Goal: Transaction & Acquisition: Purchase product/service

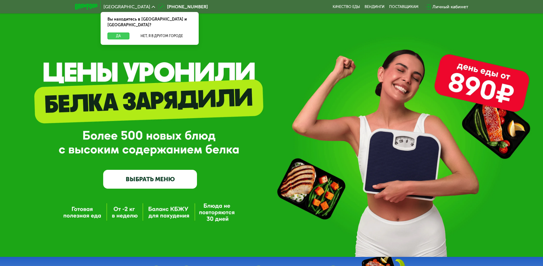
click at [122, 33] on button "Да" at bounding box center [118, 36] width 22 height 7
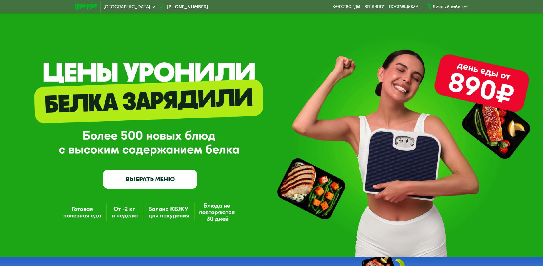
click at [157, 178] on link "ВЫБРАТЬ МЕНЮ" at bounding box center [150, 179] width 94 height 19
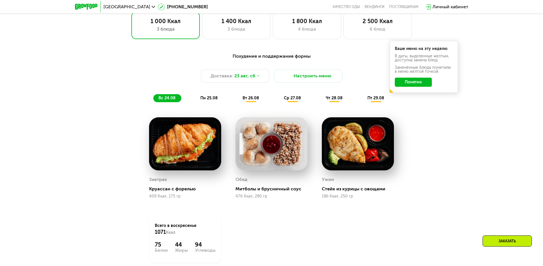
scroll to position [336, 0]
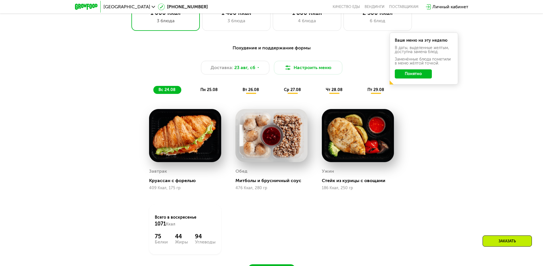
click at [414, 76] on button "Понятно" at bounding box center [413, 73] width 37 height 9
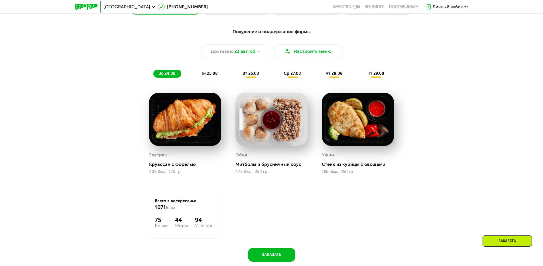
scroll to position [365, 0]
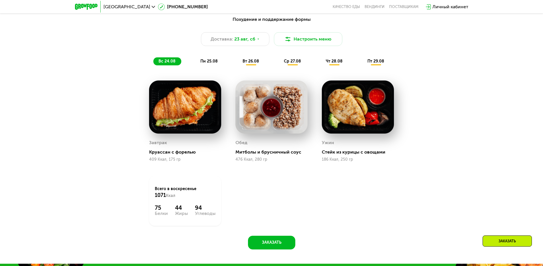
click at [237, 62] on div "пн 25.08" at bounding box center [250, 61] width 27 height 8
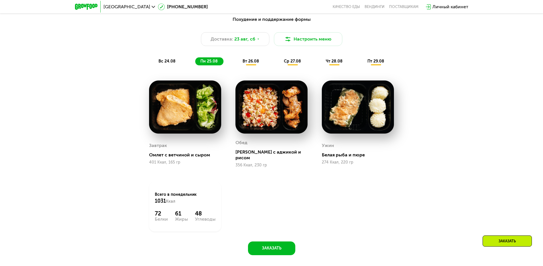
click at [251, 63] on span "вт 26.08" at bounding box center [251, 61] width 17 height 5
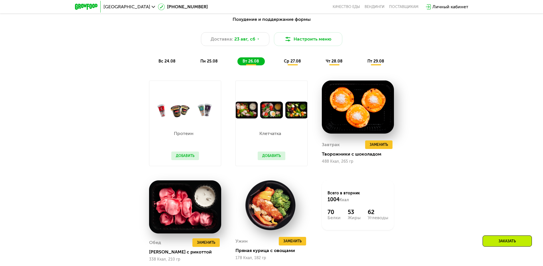
scroll to position [393, 0]
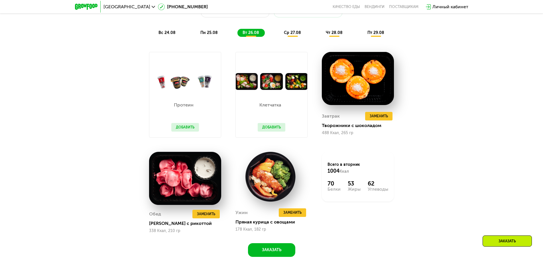
click at [295, 35] on span "ср 27.08" at bounding box center [292, 32] width 17 height 5
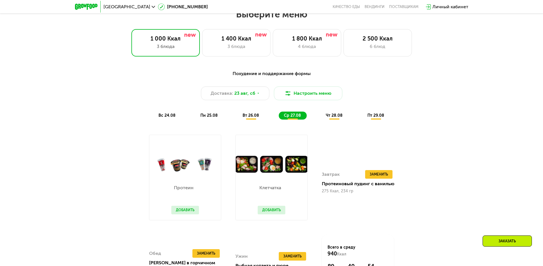
scroll to position [308, 0]
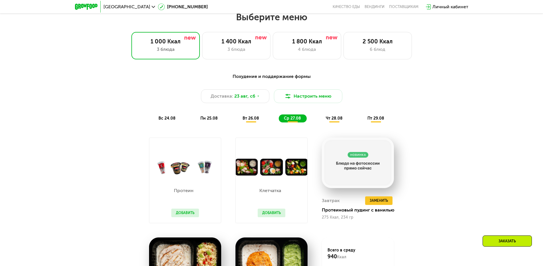
click at [362, 122] on div "чт 28.08" at bounding box center [376, 118] width 28 height 8
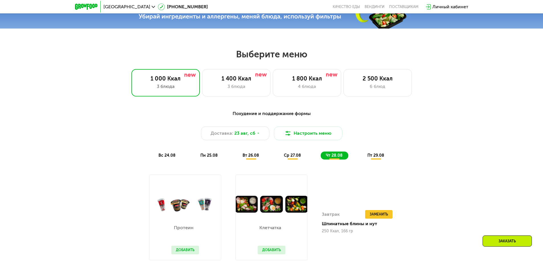
scroll to position [279, 0]
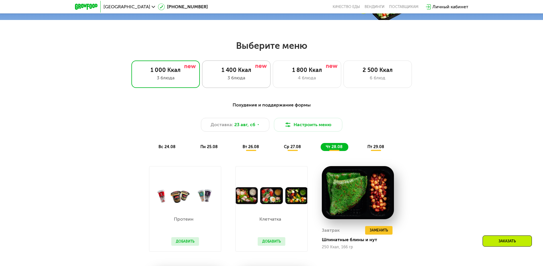
click at [216, 71] on div "1 400 Ккал" at bounding box center [236, 69] width 56 height 7
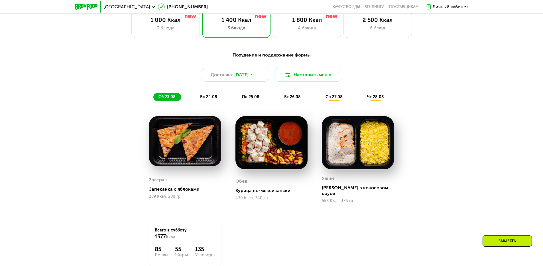
scroll to position [336, 0]
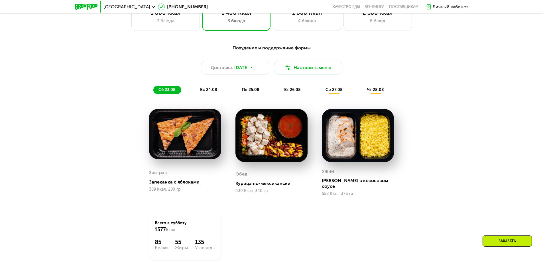
click at [209, 90] on span "вс 24.08" at bounding box center [208, 89] width 17 height 5
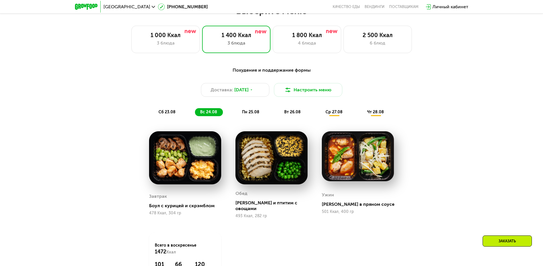
scroll to position [251, 0]
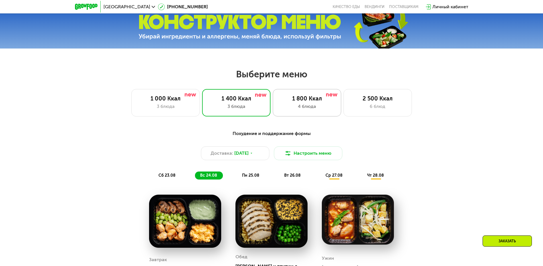
click at [305, 101] on div "1 800 Ккал" at bounding box center [307, 98] width 56 height 7
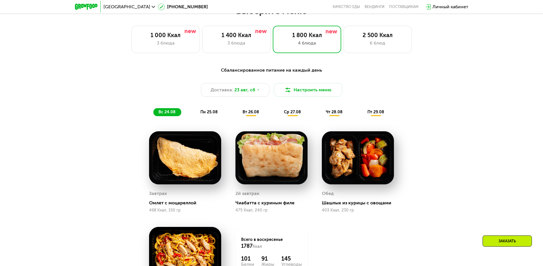
scroll to position [308, 0]
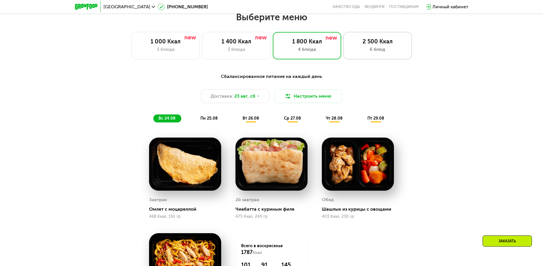
click at [373, 45] on div "2 500 Ккал" at bounding box center [378, 41] width 56 height 7
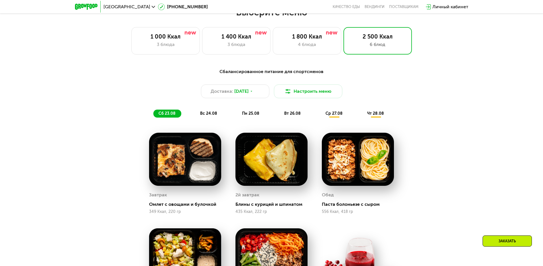
scroll to position [279, 0]
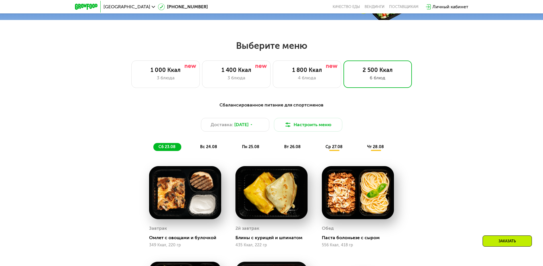
click at [237, 151] on div "вс 24.08" at bounding box center [251, 147] width 28 height 8
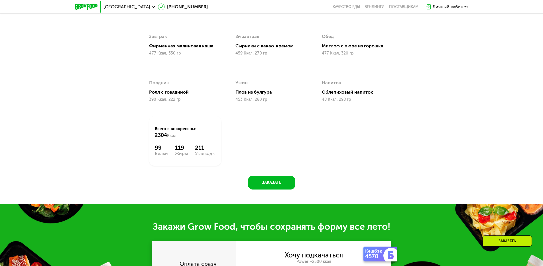
scroll to position [308, 0]
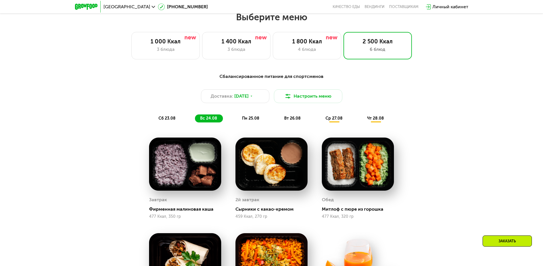
click at [250, 121] on span "пн 25.08" at bounding box center [250, 118] width 17 height 5
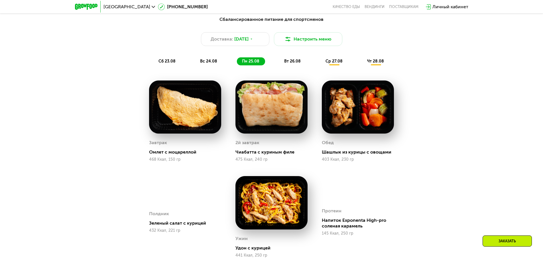
scroll to position [336, 0]
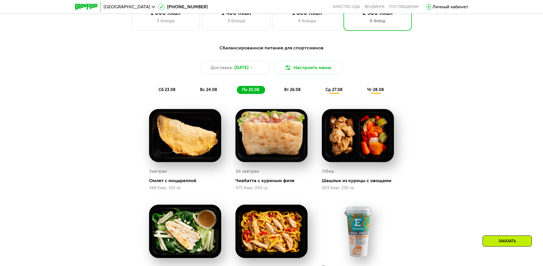
click at [320, 88] on div "вт 26.08" at bounding box center [334, 90] width 28 height 8
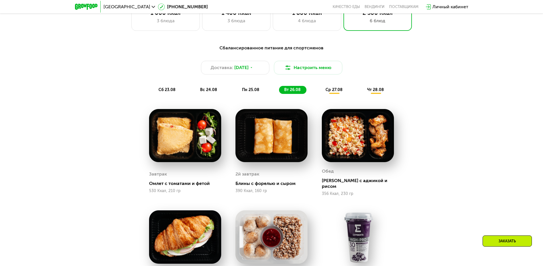
click at [332, 90] on span "ср 27.08" at bounding box center [334, 89] width 17 height 5
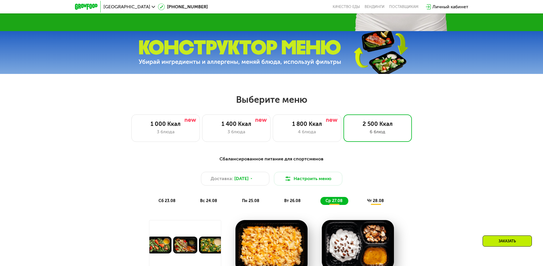
scroll to position [222, 0]
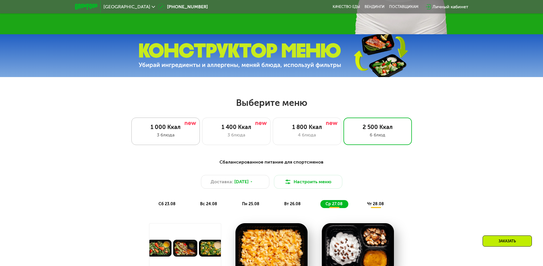
click at [202, 141] on div "1 000 Ккал 3 блюда" at bounding box center [236, 130] width 68 height 27
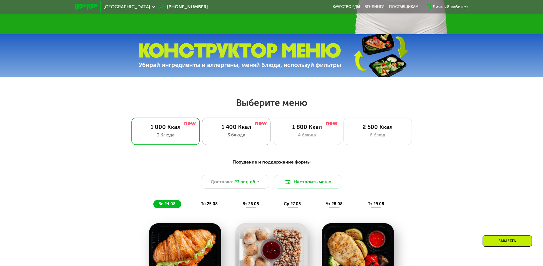
click at [273, 133] on div "1 400 Ккал 3 блюда" at bounding box center [307, 130] width 68 height 27
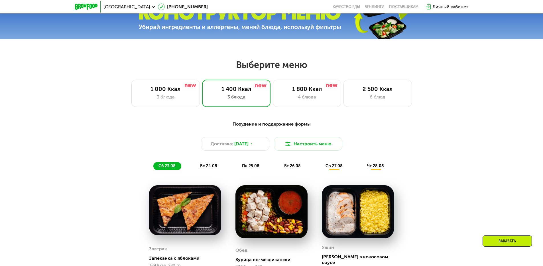
scroll to position [251, 0]
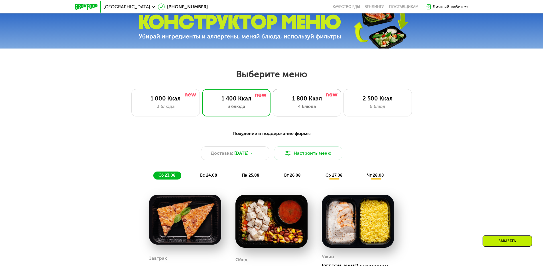
click at [288, 102] on div "1 800 Ккал" at bounding box center [307, 98] width 56 height 7
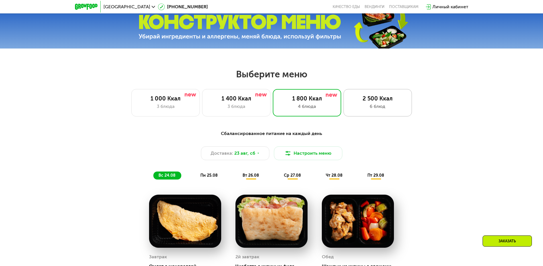
click at [373, 107] on div "6 блюд" at bounding box center [378, 106] width 56 height 7
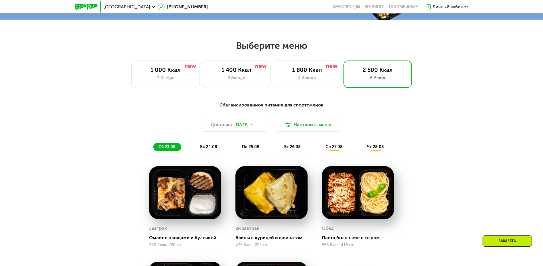
scroll to position [308, 0]
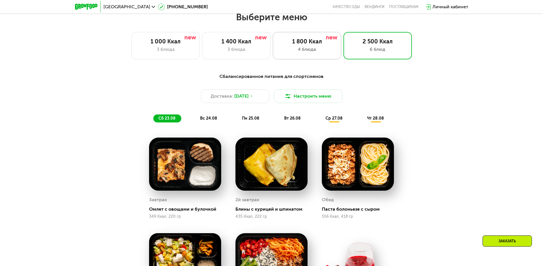
click at [289, 48] on div "4 блюда" at bounding box center [307, 49] width 56 height 7
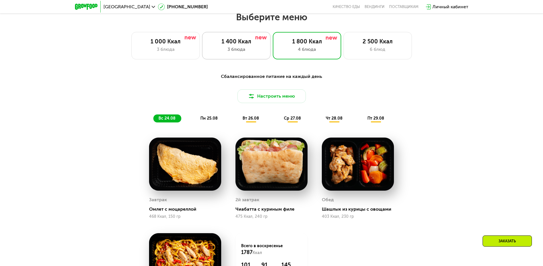
click at [250, 50] on div "3 блюда" at bounding box center [236, 49] width 56 height 7
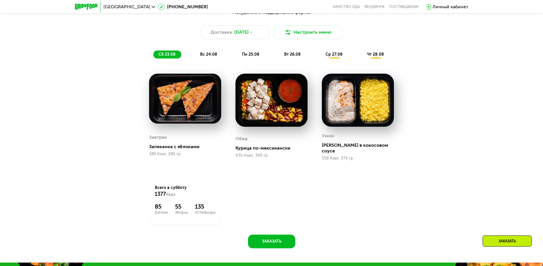
scroll to position [336, 0]
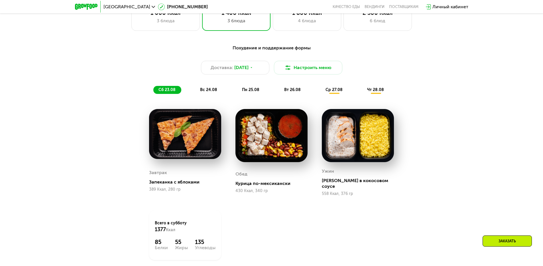
click at [237, 94] on div "вс 24.08" at bounding box center [251, 90] width 28 height 8
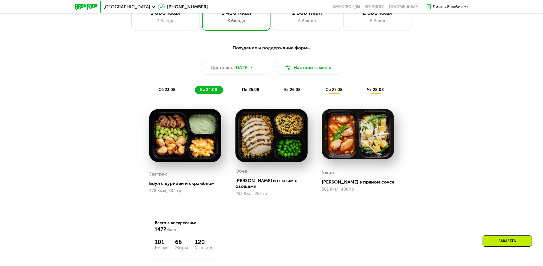
click at [161, 92] on span "сб 23.08" at bounding box center [167, 89] width 17 height 5
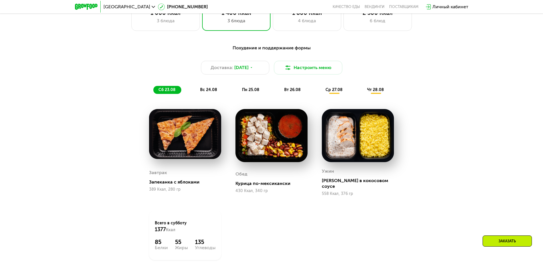
click at [237, 90] on div "вс 24.08" at bounding box center [251, 90] width 28 height 8
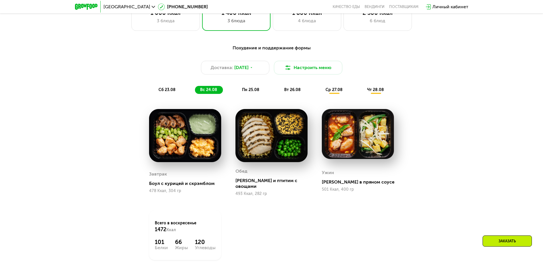
click at [161, 92] on span "сб 23.08" at bounding box center [167, 89] width 17 height 5
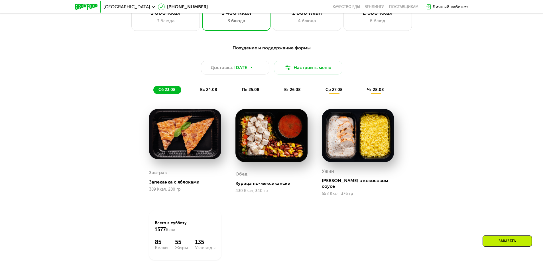
click at [204, 89] on span "вс 24.08" at bounding box center [208, 89] width 17 height 5
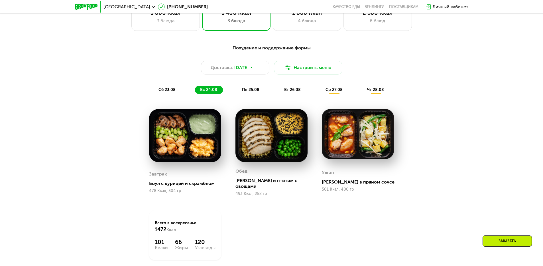
click at [247, 89] on span "пн 25.08" at bounding box center [250, 89] width 17 height 5
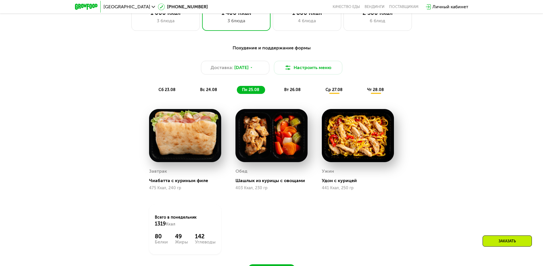
click at [285, 90] on span "вт 26.08" at bounding box center [292, 89] width 17 height 5
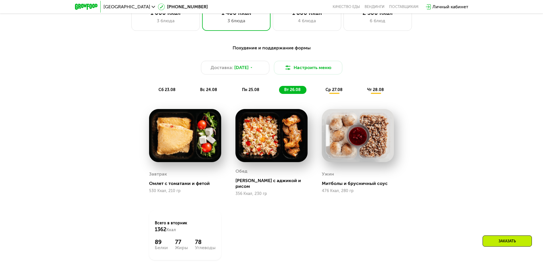
click at [362, 94] on div "ср 27.08" at bounding box center [376, 90] width 28 height 8
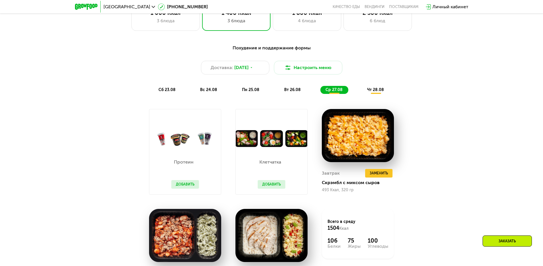
click at [379, 88] on div "чт 28.08" at bounding box center [376, 90] width 28 height 8
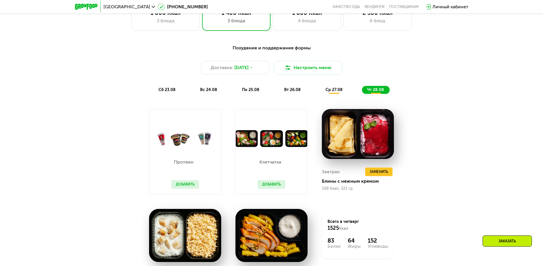
scroll to position [393, 0]
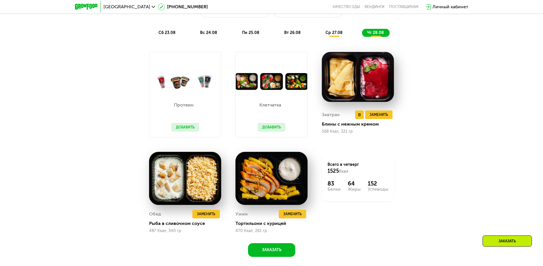
click at [342, 90] on img at bounding box center [358, 77] width 72 height 50
click at [344, 85] on img at bounding box center [358, 77] width 72 height 50
click at [372, 81] on img at bounding box center [358, 77] width 72 height 50
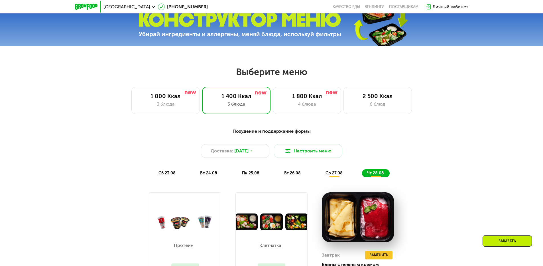
scroll to position [251, 0]
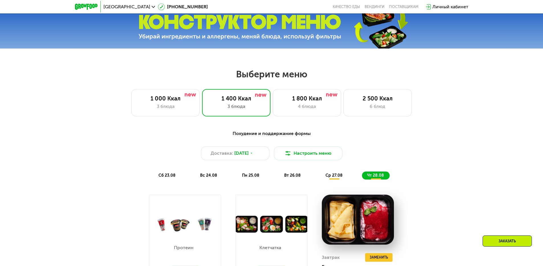
click at [173, 176] on span "сб 23.08" at bounding box center [167, 175] width 17 height 5
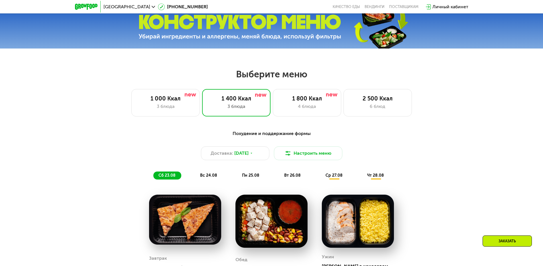
scroll to position [222, 0]
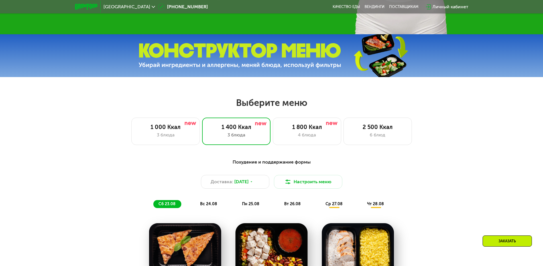
click at [440, 5] on div "Личный кабинет" at bounding box center [450, 6] width 36 height 7
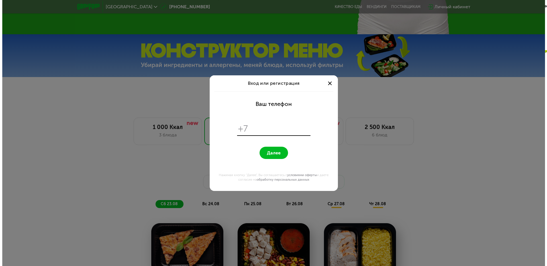
scroll to position [0, 0]
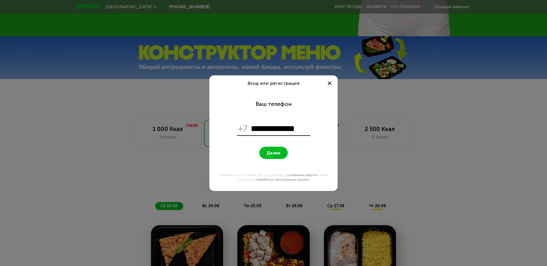
type input "**********"
click at [280, 154] on span "Далее" at bounding box center [274, 152] width 14 height 5
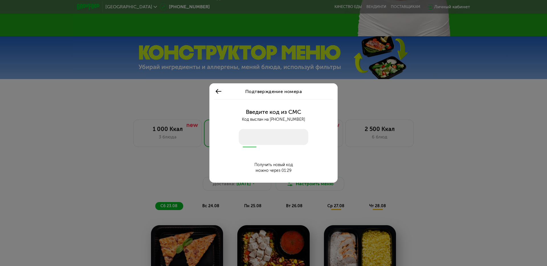
click at [267, 143] on input "number" at bounding box center [274, 137] width 70 height 16
type input "****"
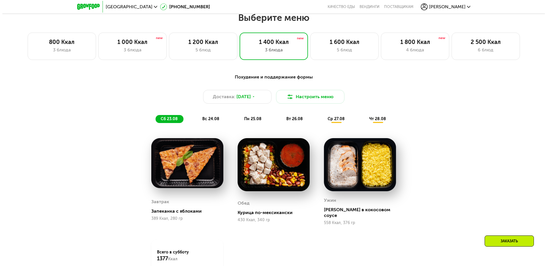
scroll to position [308, 0]
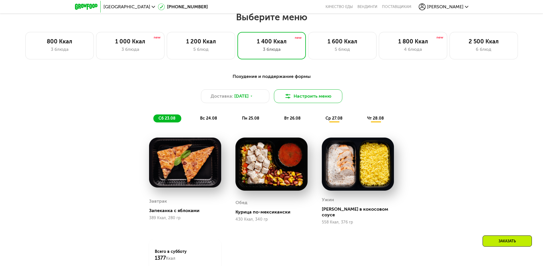
click at [331, 98] on button "Настроить меню" at bounding box center [308, 96] width 68 height 14
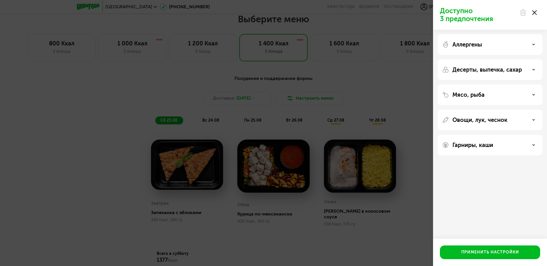
click at [480, 47] on p "Аллергены" at bounding box center [468, 44] width 30 height 7
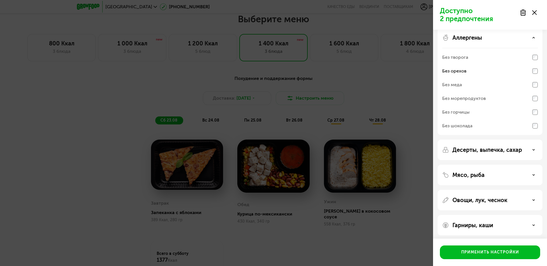
scroll to position [9, 0]
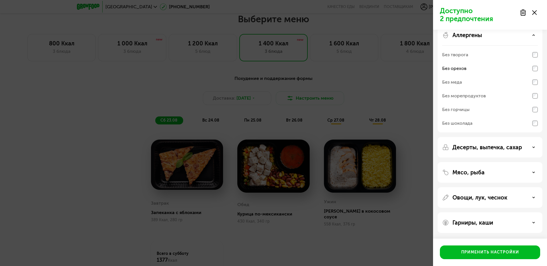
click at [495, 146] on p "Десерты, выпечка, сахар" at bounding box center [488, 147] width 70 height 7
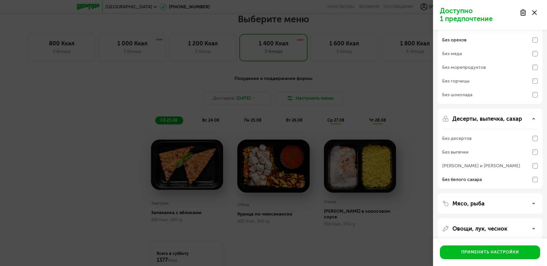
scroll to position [66, 0]
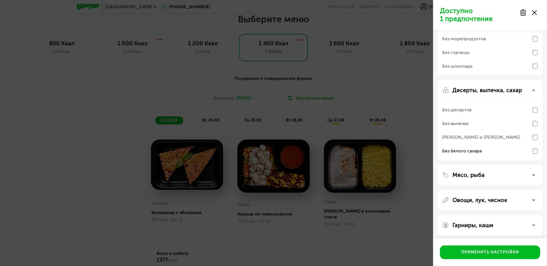
click at [500, 176] on div "Мясо, рыба" at bounding box center [490, 174] width 96 height 7
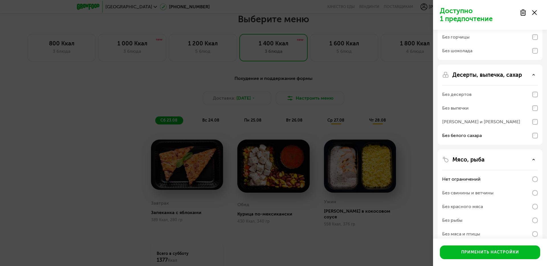
scroll to position [95, 0]
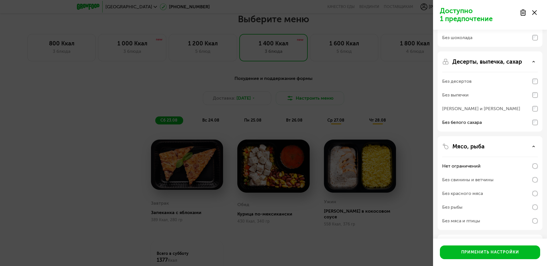
click at [501, 181] on div "Без свинины и ветчины" at bounding box center [490, 180] width 96 height 14
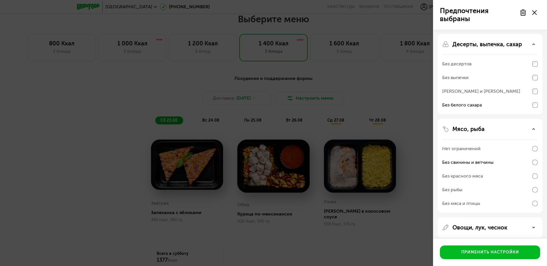
scroll to position [85, 0]
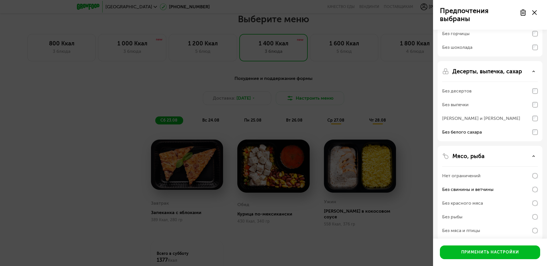
click at [536, 122] on div "[PERSON_NAME] и [PERSON_NAME]" at bounding box center [490, 118] width 96 height 14
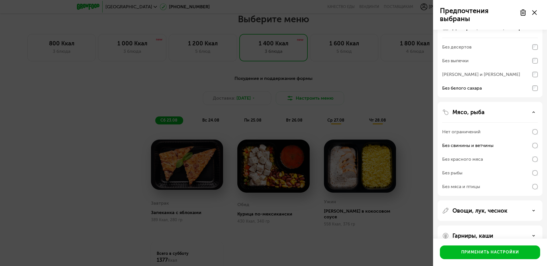
scroll to position [142, 0]
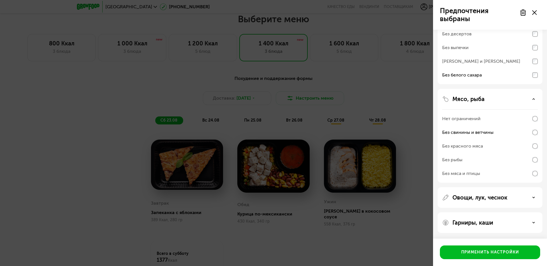
click at [484, 212] on div "Овощи, лук, чеснок" at bounding box center [490, 222] width 105 height 21
click at [482, 198] on p "Овощи, лук, чеснок" at bounding box center [480, 197] width 55 height 7
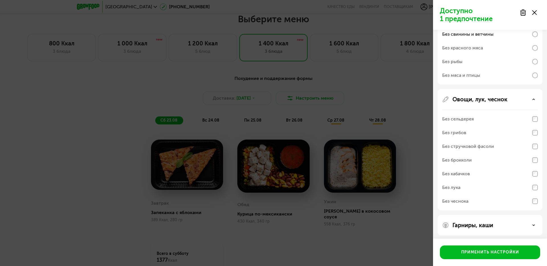
scroll to position [243, 0]
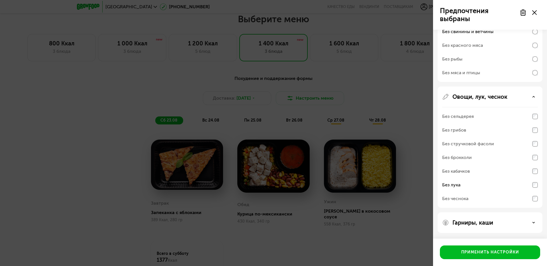
click at [537, 113] on div "Без сельдерея" at bounding box center [490, 116] width 96 height 14
click at [489, 224] on p "Гарниры, каши" at bounding box center [473, 222] width 41 height 7
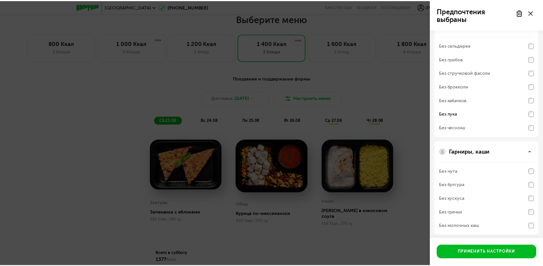
scroll to position [316, 0]
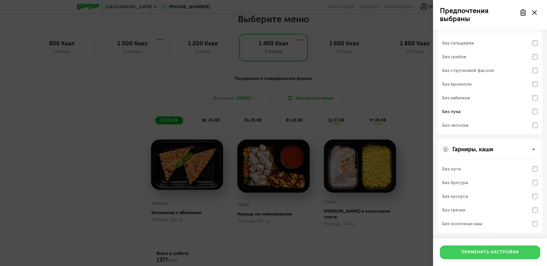
click at [486, 250] on div "Применить настройки" at bounding box center [491, 252] width 58 height 6
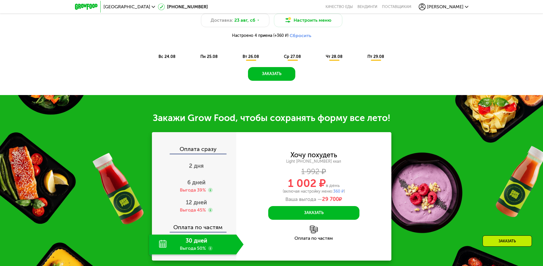
scroll to position [393, 0]
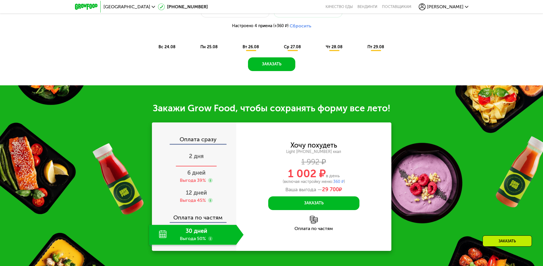
click at [199, 158] on span "2 дня" at bounding box center [196, 156] width 15 height 7
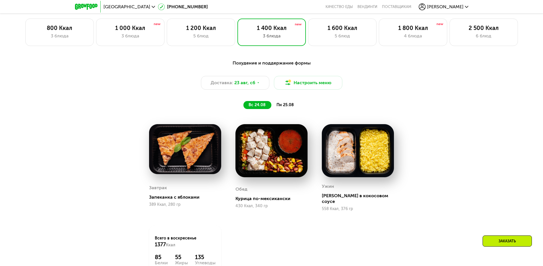
scroll to position [308, 0]
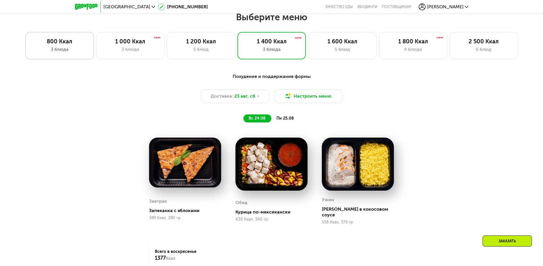
click at [86, 43] on div "800 Ккал" at bounding box center [59, 41] width 56 height 7
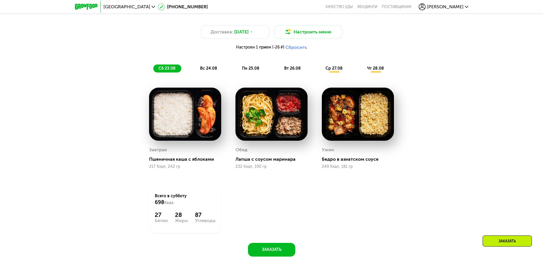
scroll to position [336, 0]
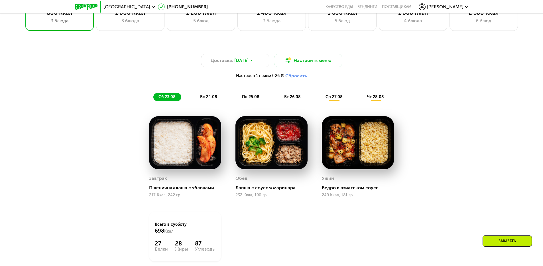
click at [208, 99] on span "вс 24.08" at bounding box center [208, 96] width 17 height 5
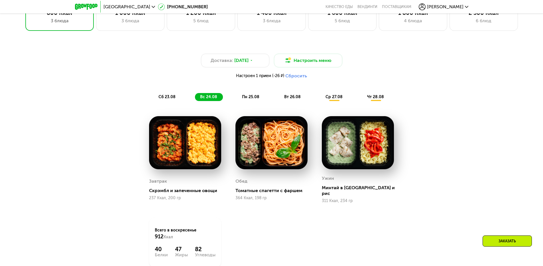
click at [250, 98] on span "пн 25.08" at bounding box center [250, 96] width 17 height 5
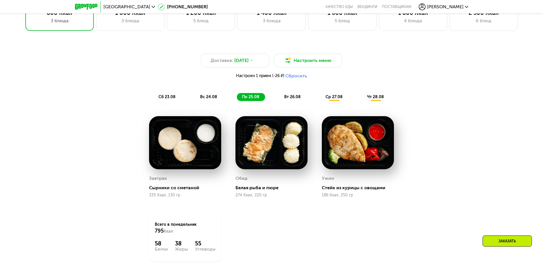
click at [285, 99] on span "вт 26.08" at bounding box center [292, 96] width 17 height 5
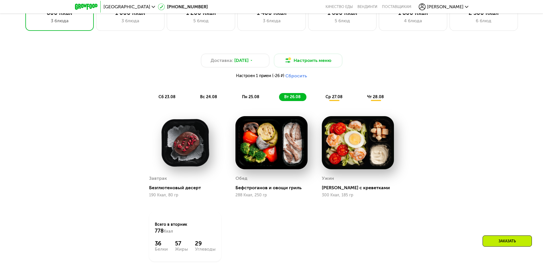
click at [336, 98] on span "ср 27.08" at bounding box center [334, 96] width 17 height 5
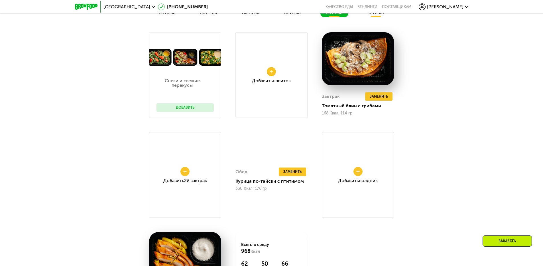
scroll to position [251, 0]
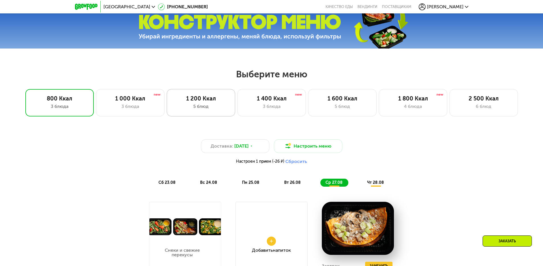
click at [237, 104] on div "1 200 Ккал 5 блюд" at bounding box center [271, 102] width 68 height 27
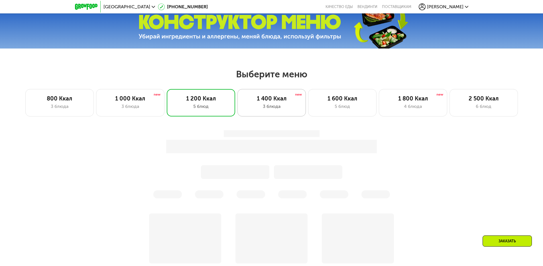
click at [265, 105] on div "3 блюда" at bounding box center [271, 106] width 56 height 7
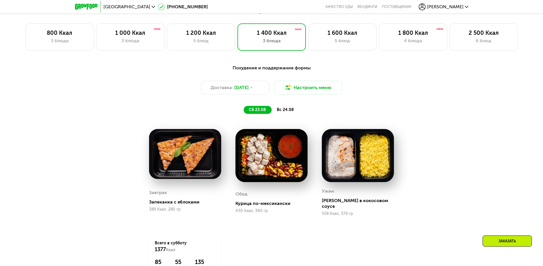
scroll to position [308, 0]
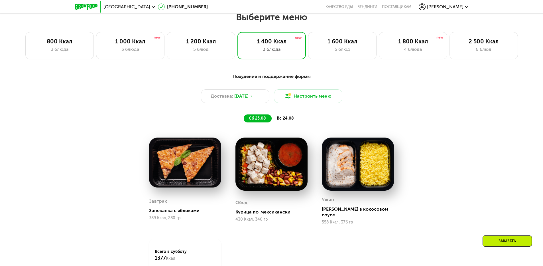
click at [285, 119] on span "вс 24.08" at bounding box center [285, 118] width 17 height 5
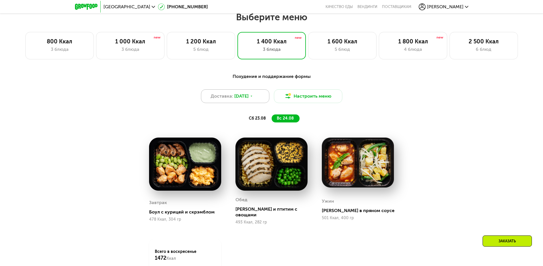
click at [247, 99] on span "[DATE]" at bounding box center [241, 96] width 14 height 7
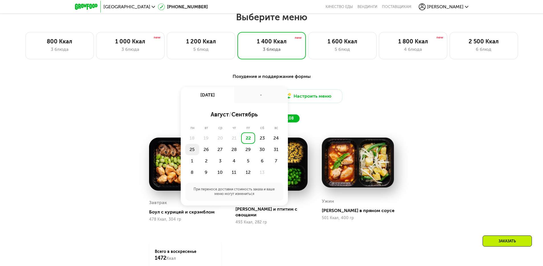
click at [199, 151] on div "25" at bounding box center [206, 149] width 14 height 11
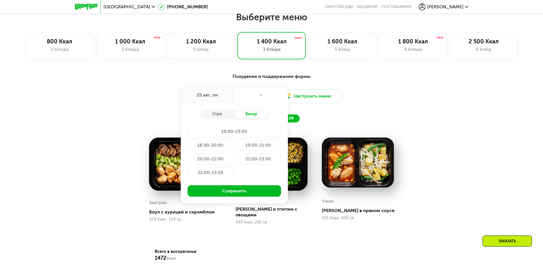
click at [348, 126] on div "Похудение и поддержание формы Доставка: [DATE] авг, пн - Утро Вечер 18:00-23:00…" at bounding box center [271, 98] width 344 height 56
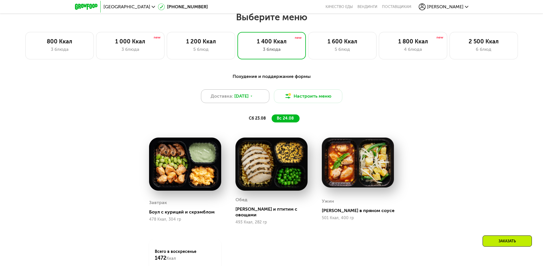
click at [261, 99] on div "Доставка: [DATE]" at bounding box center [235, 96] width 68 height 14
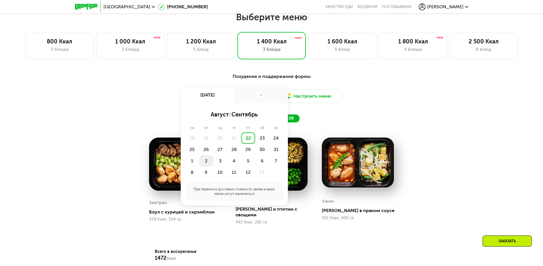
click at [213, 163] on div "2" at bounding box center [220, 160] width 14 height 11
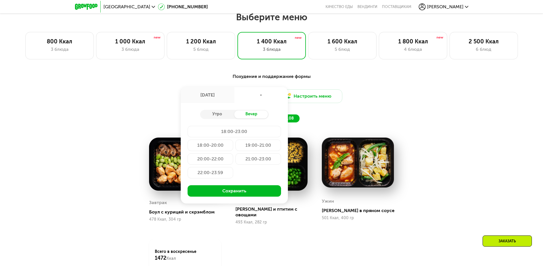
click at [373, 129] on div "Похудение и поддержание формы Доставка: [DATE] [DATE] - Утро Вечер 18:00-23:00 …" at bounding box center [271, 191] width 351 height 243
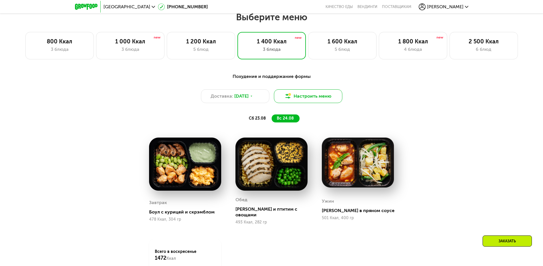
click at [289, 99] on img at bounding box center [288, 96] width 7 height 7
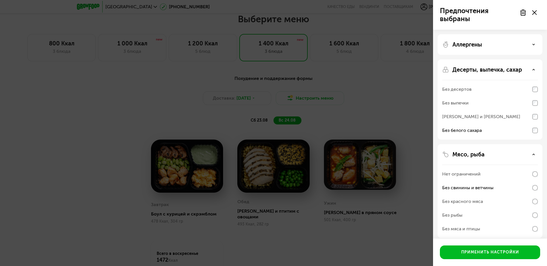
click at [538, 14] on div at bounding box center [529, 12] width 24 height 11
click at [535, 11] on icon at bounding box center [535, 12] width 5 height 5
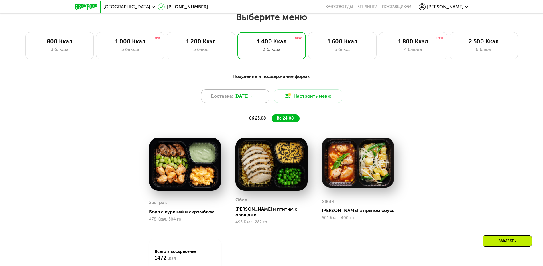
click at [255, 98] on div "Доставка: [DATE]" at bounding box center [235, 96] width 68 height 14
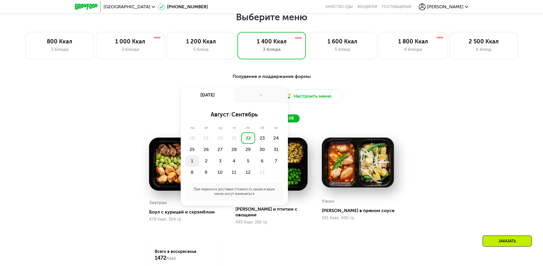
click at [199, 163] on div "1" at bounding box center [206, 160] width 14 height 11
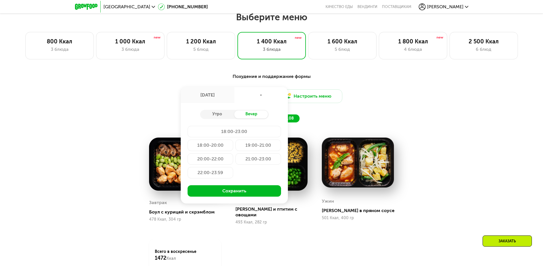
click at [235, 148] on div "18:00-20:00" at bounding box center [258, 144] width 46 height 11
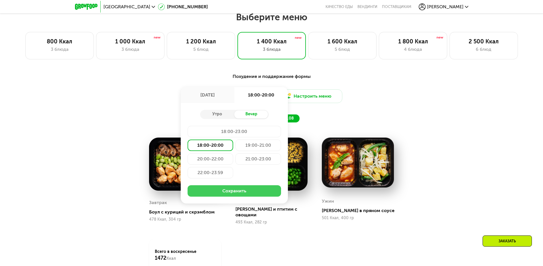
click at [227, 193] on button "Сохранить" at bounding box center [235, 190] width 94 height 11
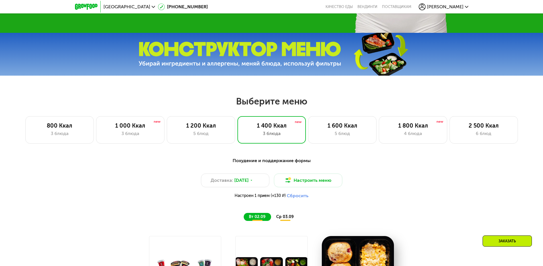
scroll to position [222, 0]
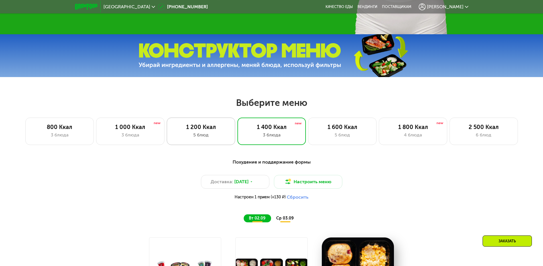
click at [210, 128] on div "1 200 Ккал" at bounding box center [201, 126] width 56 height 7
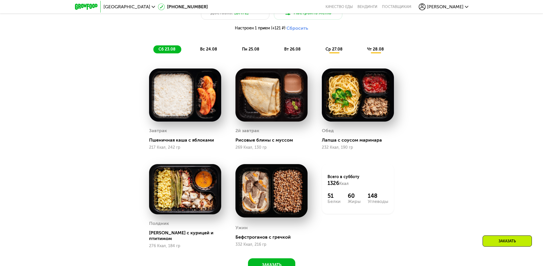
scroll to position [393, 0]
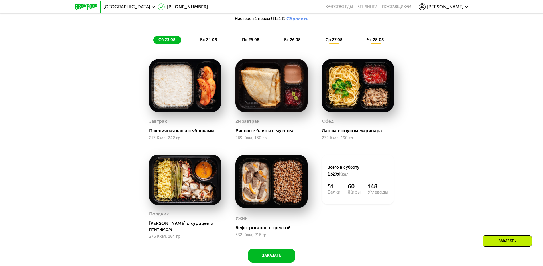
click at [205, 42] on span "вс 24.08" at bounding box center [208, 39] width 17 height 5
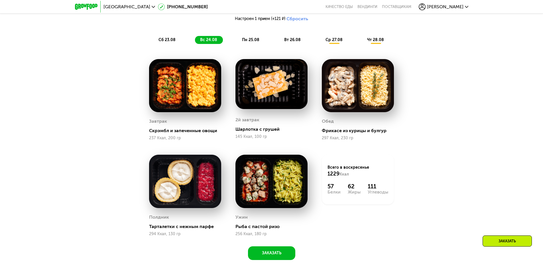
click at [247, 42] on span "пн 25.08" at bounding box center [250, 39] width 17 height 5
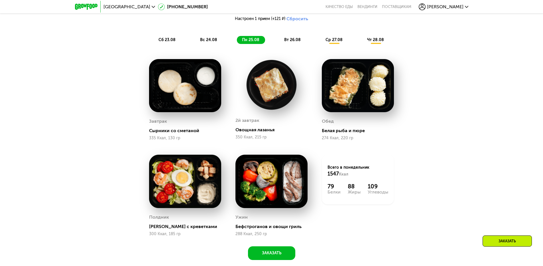
click at [320, 44] on div "вт 26.08" at bounding box center [334, 40] width 28 height 8
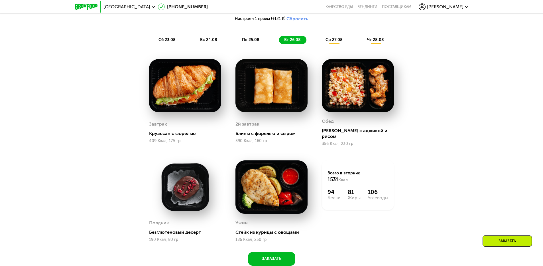
click at [330, 42] on span "ср 27.08" at bounding box center [334, 39] width 17 height 5
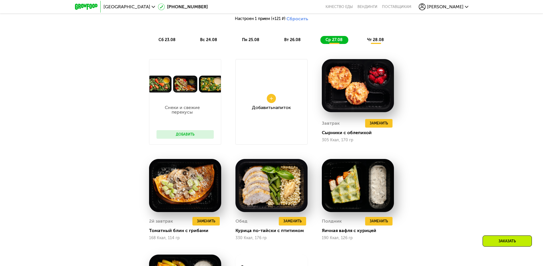
click at [383, 42] on span "чт 28.08" at bounding box center [375, 39] width 17 height 5
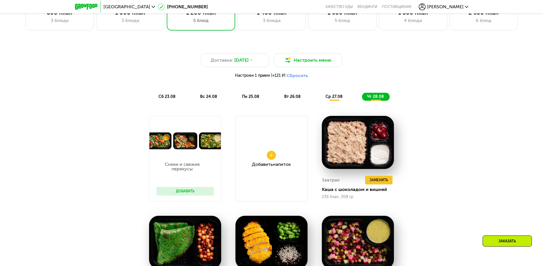
scroll to position [336, 0]
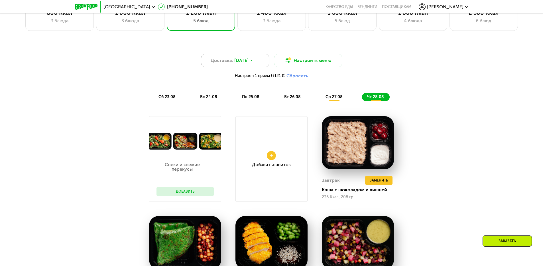
click at [259, 63] on div "Доставка: [DATE]" at bounding box center [235, 61] width 68 height 14
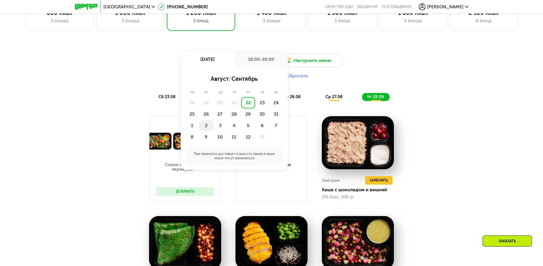
click at [213, 125] on div "2" at bounding box center [220, 125] width 14 height 11
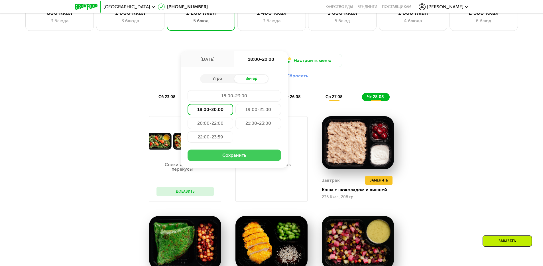
click at [231, 156] on button "Сохранить" at bounding box center [235, 154] width 94 height 11
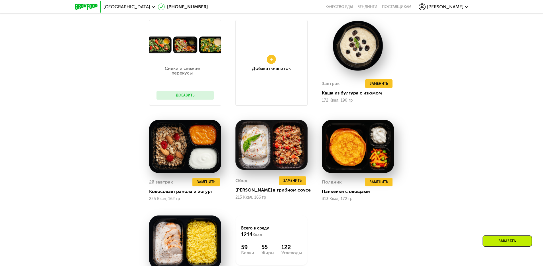
scroll to position [393, 0]
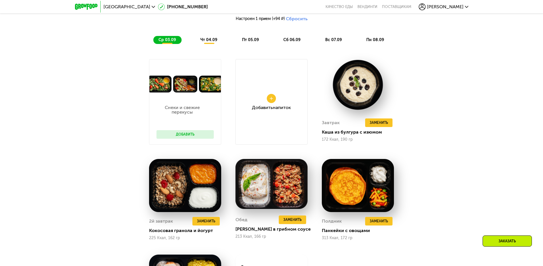
click at [210, 44] on div "чт 04.09" at bounding box center [209, 40] width 28 height 8
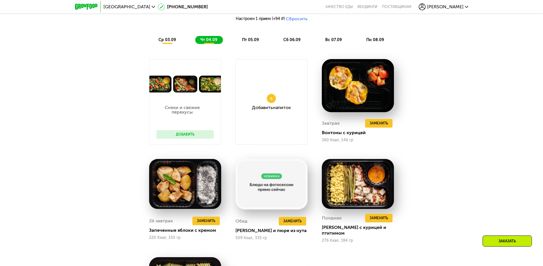
click at [458, 113] on div "Доставка: [DATE] Настроить меню Настроен 1 прием (+94 ₽) Сбросить ср 03.09 чт 0…" at bounding box center [271, 177] width 543 height 397
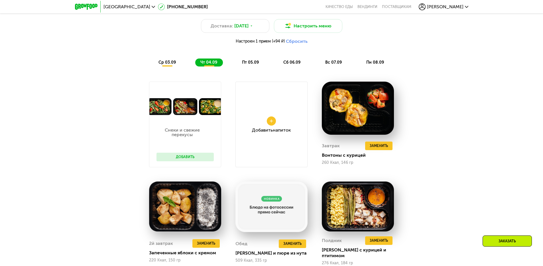
scroll to position [365, 0]
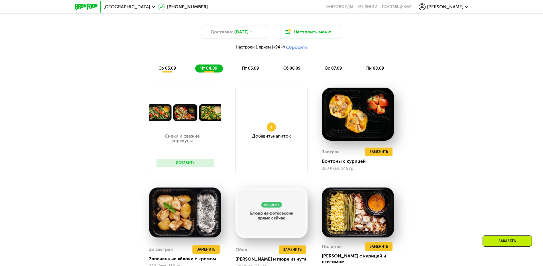
click at [278, 72] on div "пт 05.09" at bounding box center [292, 68] width 28 height 8
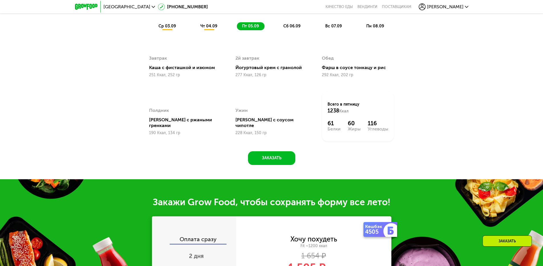
scroll to position [393, 0]
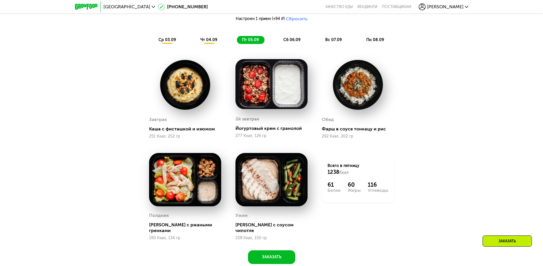
click at [288, 41] on span "сб 06.09" at bounding box center [291, 39] width 17 height 5
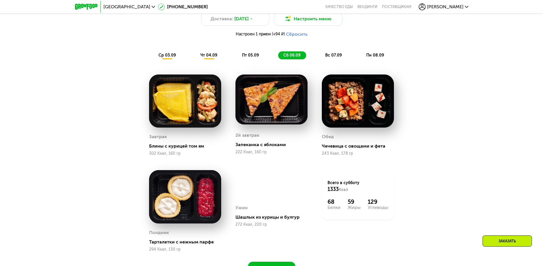
scroll to position [365, 0]
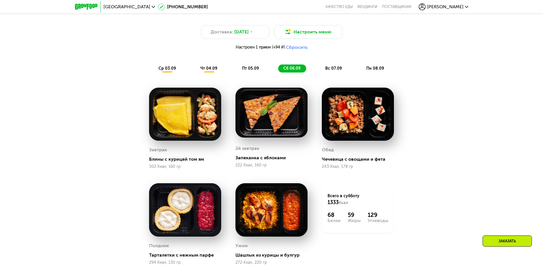
click at [361, 72] on div "вс 07.09" at bounding box center [375, 68] width 29 height 8
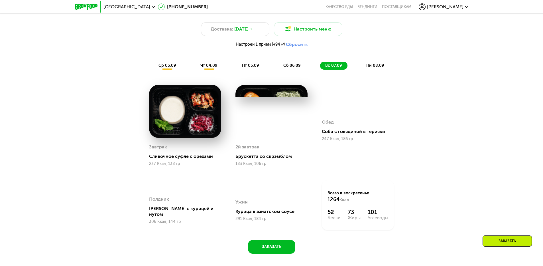
scroll to position [336, 0]
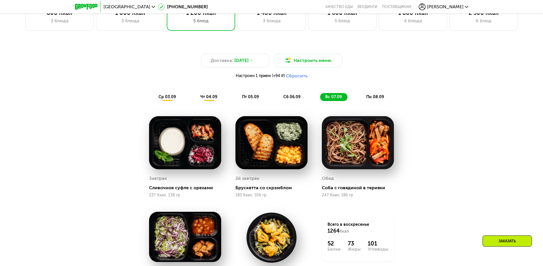
click at [297, 79] on button "Сбросить" at bounding box center [297, 76] width 22 height 6
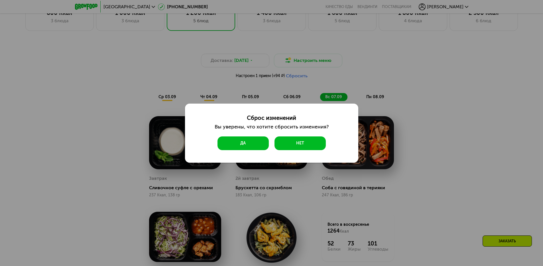
click at [256, 143] on button "Да" at bounding box center [243, 143] width 51 height 14
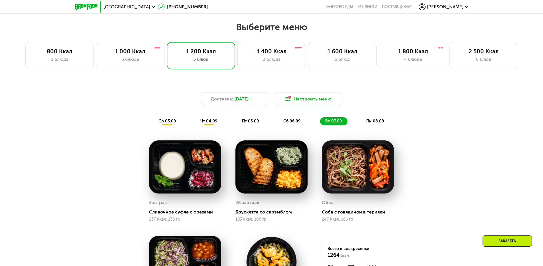
scroll to position [308, 0]
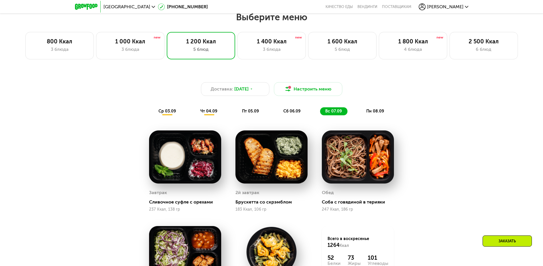
click at [365, 113] on div "пн 08.09" at bounding box center [375, 111] width 29 height 8
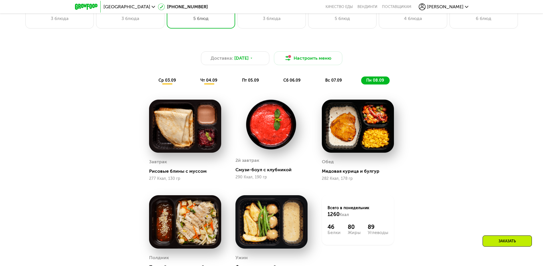
scroll to position [336, 0]
